Goal: Browse casually

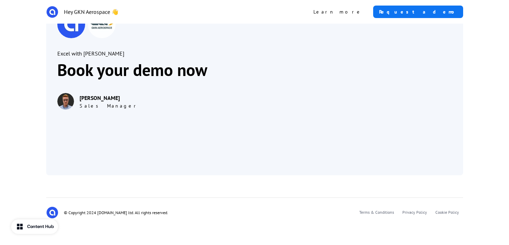
scroll to position [1531, 0]
click at [475, 73] on div "Excel with Alkira Book your demo now Ian Plummer Sales Manager" at bounding box center [254, 59] width 459 height 253
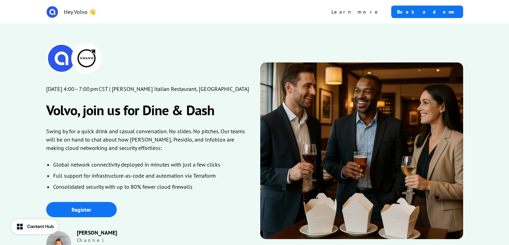
scroll to position [266, 0]
